Goal: Task Accomplishment & Management: Use online tool/utility

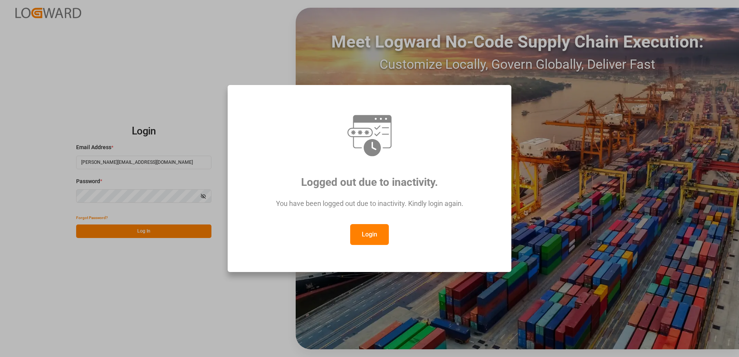
click at [374, 231] on button "Login" at bounding box center [369, 234] width 39 height 21
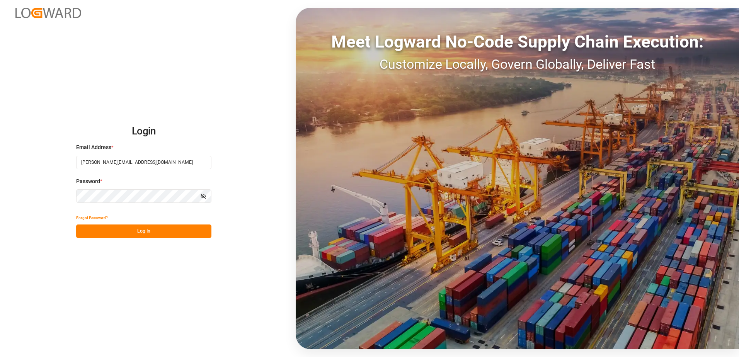
click at [160, 225] on button "Log In" at bounding box center [143, 231] width 135 height 14
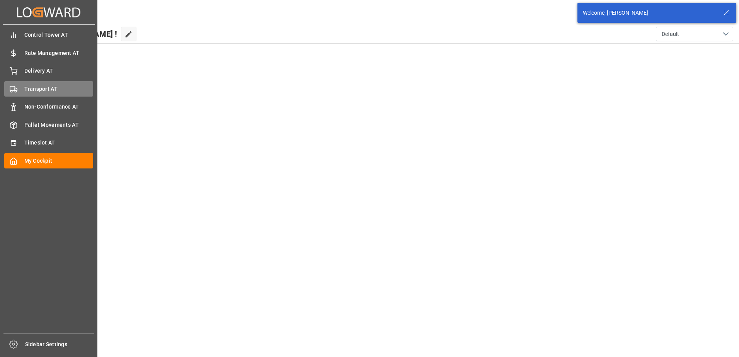
click at [15, 88] on polygon at bounding box center [16, 89] width 2 height 3
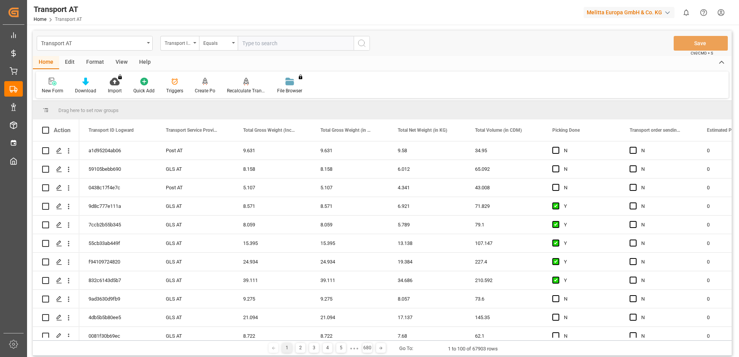
click at [121, 63] on div "View" at bounding box center [122, 62] width 24 height 13
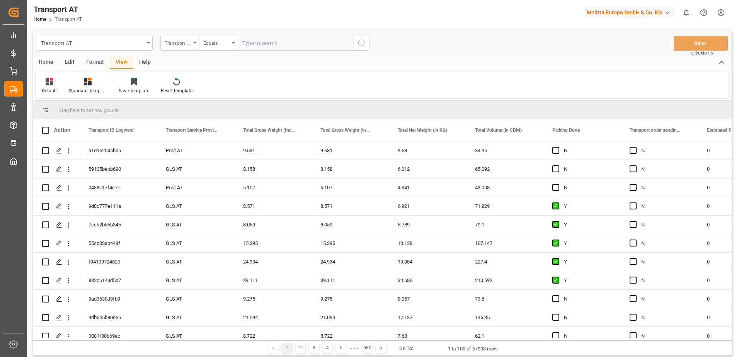
click at [178, 42] on div "Transport ID Logward" at bounding box center [178, 42] width 26 height 9
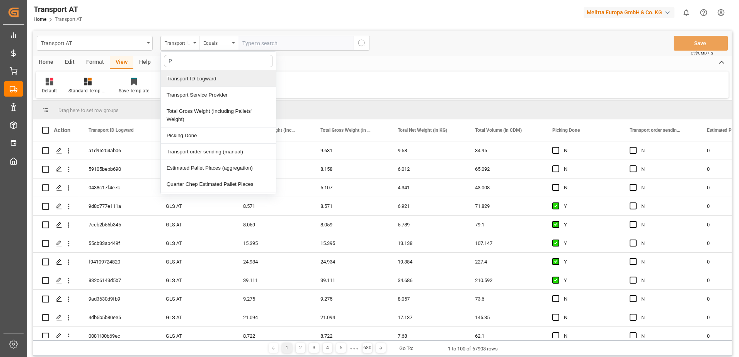
type input "Pi"
click at [188, 79] on div "Picking Done" at bounding box center [218, 79] width 115 height 16
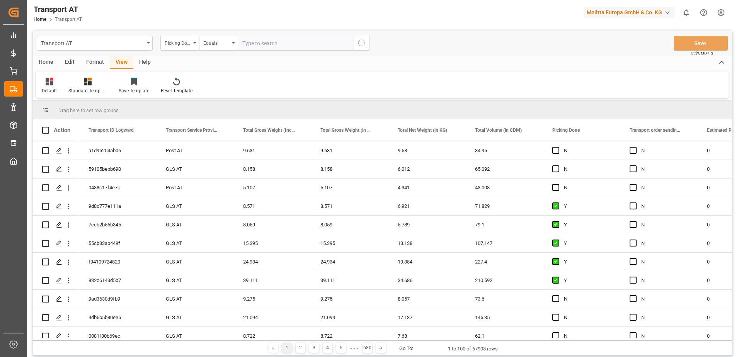
click at [258, 45] on input "text" at bounding box center [296, 43] width 116 height 15
type input "Y"
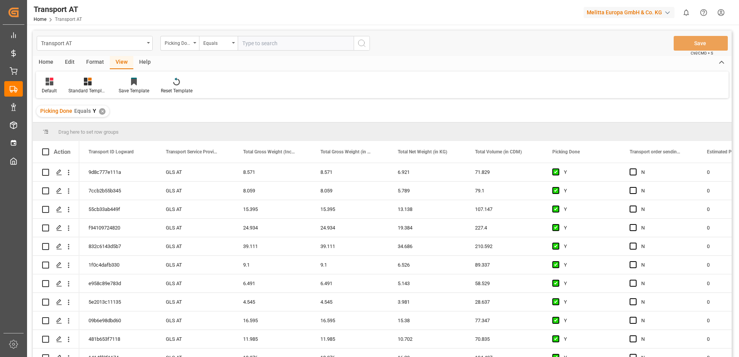
click at [191, 44] on div "Picking Done" at bounding box center [179, 43] width 39 height 15
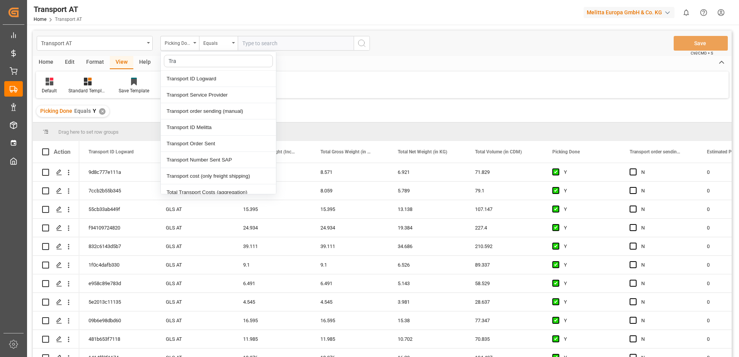
type input "[PERSON_NAME]"
click at [221, 113] on div "Transport order sending (manual)" at bounding box center [218, 111] width 115 height 16
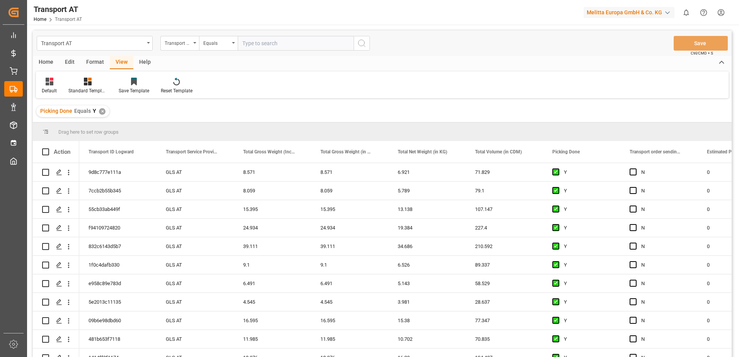
click at [276, 44] on input "text" at bounding box center [296, 43] width 116 height 15
type input "N"
click at [175, 42] on div "Transport order sending (manual)" at bounding box center [178, 42] width 26 height 9
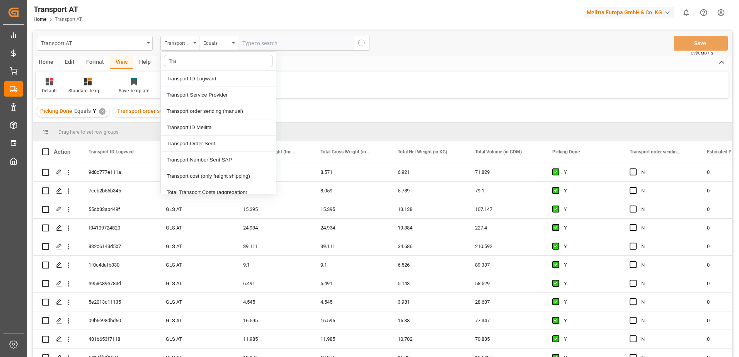
type input "[PERSON_NAME]"
click at [200, 95] on div "Transport Service Provider" at bounding box center [218, 95] width 115 height 16
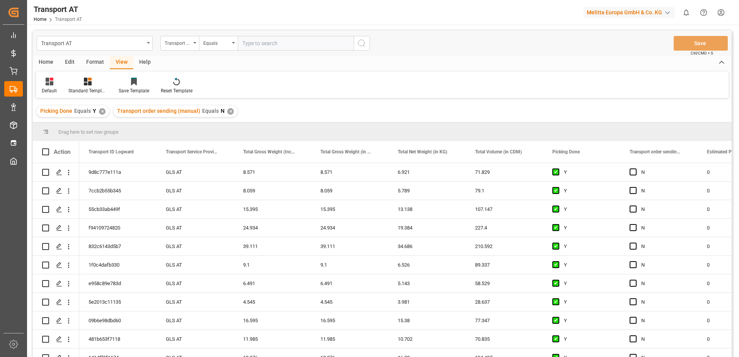
click at [246, 45] on input "text" at bounding box center [296, 43] width 116 height 15
type input "[PERSON_NAME]"
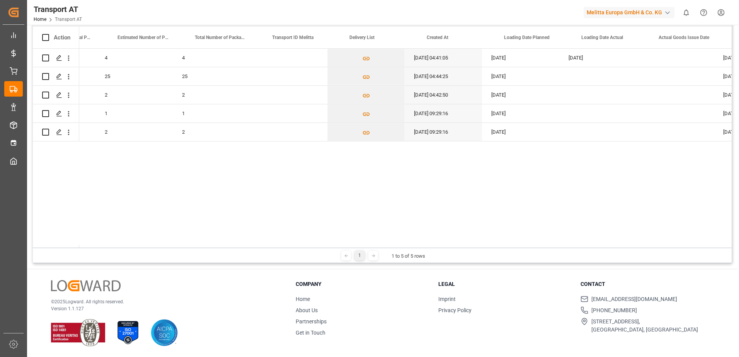
scroll to position [0, 898]
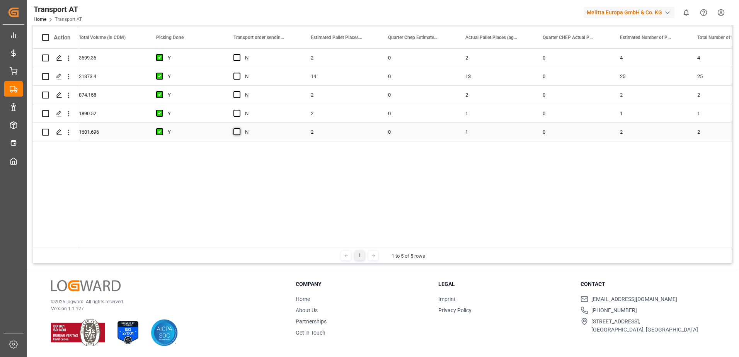
click at [237, 133] on span "Press SPACE to select this row." at bounding box center [236, 131] width 7 height 7
click at [239, 128] on input "Press SPACE to select this row." at bounding box center [239, 128] width 0 height 0
click at [236, 115] on span "Press SPACE to select this row." at bounding box center [236, 113] width 7 height 7
click at [239, 110] on input "Press SPACE to select this row." at bounding box center [239, 110] width 0 height 0
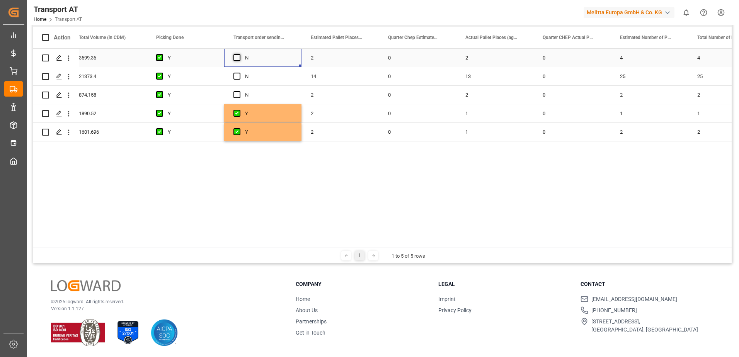
click at [236, 56] on span "Press SPACE to select this row." at bounding box center [236, 57] width 7 height 7
click at [239, 54] on input "Press SPACE to select this row." at bounding box center [239, 54] width 0 height 0
click at [236, 74] on span "Press SPACE to select this row." at bounding box center [236, 76] width 7 height 7
click at [239, 73] on input "Press SPACE to select this row." at bounding box center [239, 73] width 0 height 0
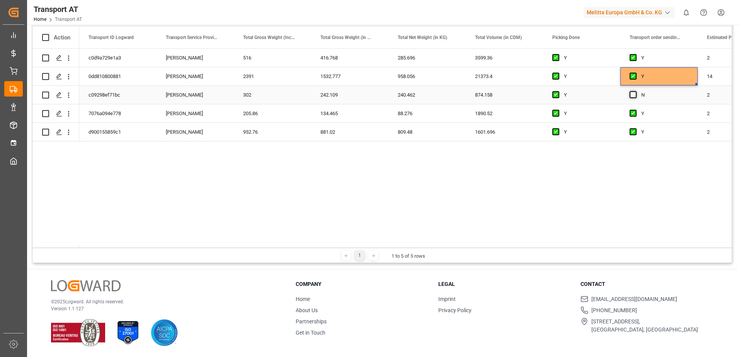
click at [634, 95] on span "Press SPACE to select this row." at bounding box center [632, 94] width 7 height 7
click at [635, 91] on input "Press SPACE to select this row." at bounding box center [635, 91] width 0 height 0
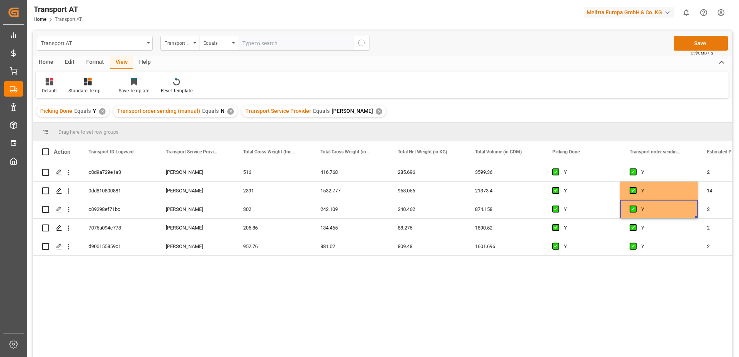
click at [693, 41] on button "Save" at bounding box center [700, 43] width 54 height 15
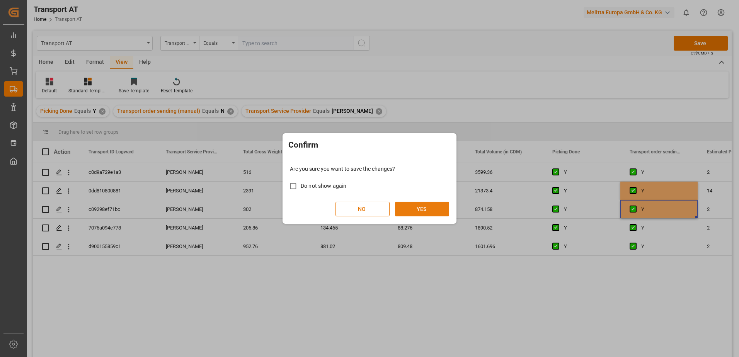
click at [427, 209] on button "YES" at bounding box center [422, 209] width 54 height 15
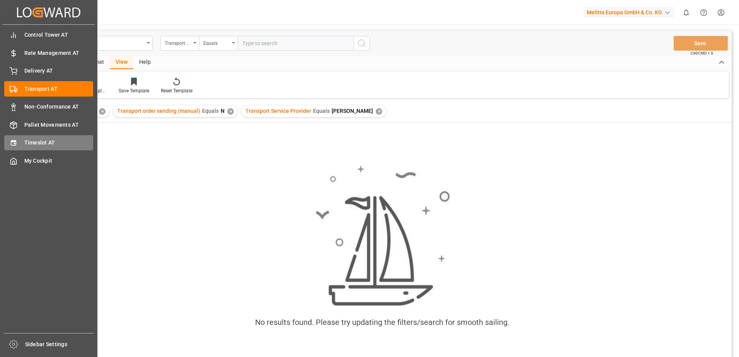
click at [12, 144] on icon at bounding box center [14, 143] width 8 height 8
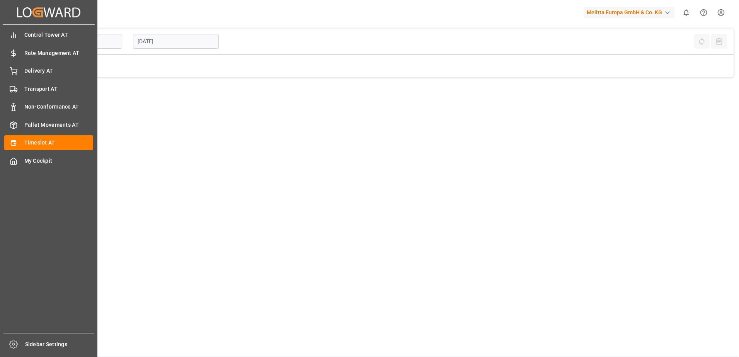
type input "Inbound AT"
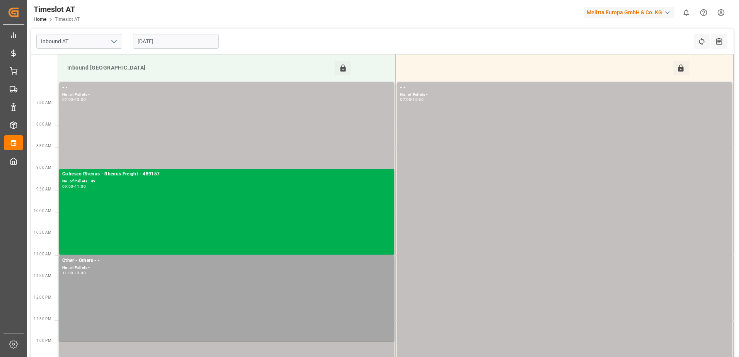
click at [163, 42] on input "[DATE]" at bounding box center [176, 41] width 86 height 15
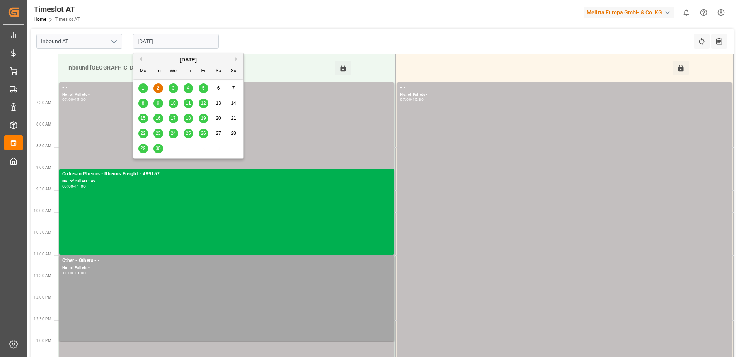
click at [177, 85] on div "3" at bounding box center [173, 88] width 10 height 9
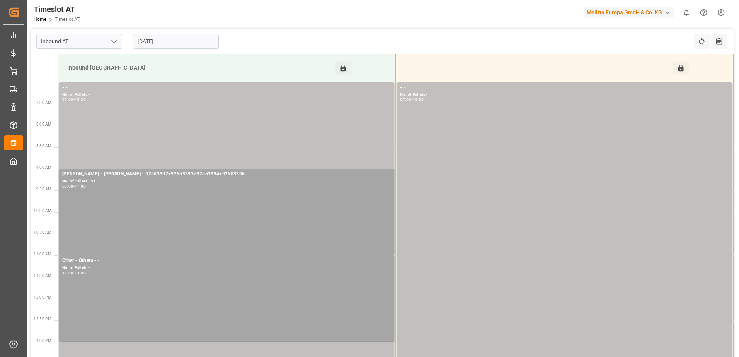
click at [161, 42] on input "[DATE]" at bounding box center [176, 41] width 86 height 15
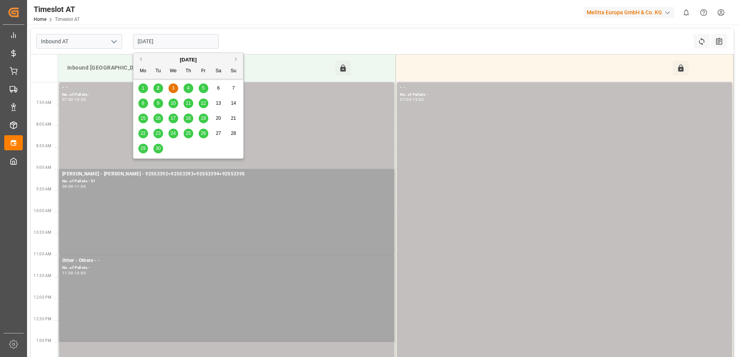
click at [185, 87] on div "4" at bounding box center [188, 88] width 10 height 9
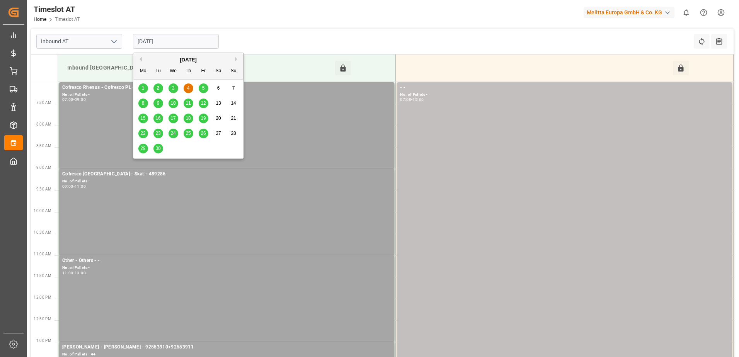
click at [151, 41] on input "[DATE]" at bounding box center [176, 41] width 86 height 15
click at [203, 88] on span "5" at bounding box center [203, 87] width 3 height 5
type input "[DATE]"
